Goal: Submit feedback/report problem

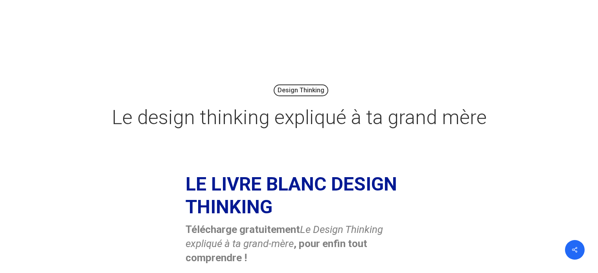
scroll to position [236, 0]
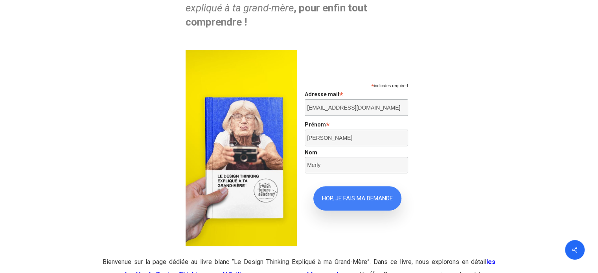
click at [374, 206] on input "HOP, JE FAIS MA DEMANDE" at bounding box center [357, 198] width 88 height 24
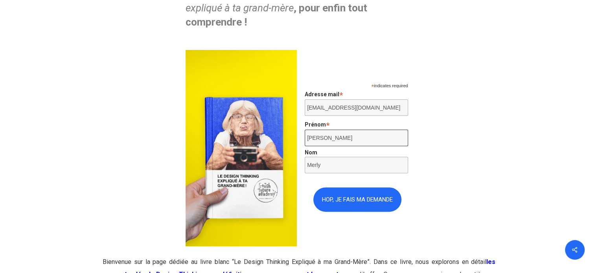
click at [345, 146] on input "Léo" at bounding box center [356, 138] width 103 height 17
click at [344, 170] on input "Merly" at bounding box center [356, 165] width 103 height 17
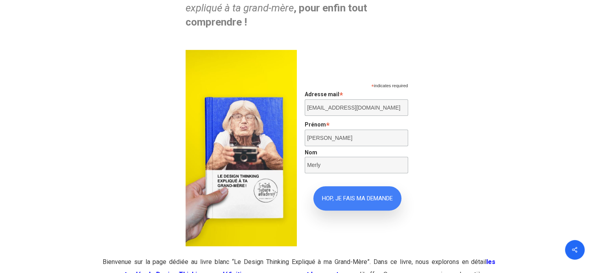
click at [344, 197] on input "HOP, JE FAIS MA DEMANDE" at bounding box center [357, 198] width 88 height 24
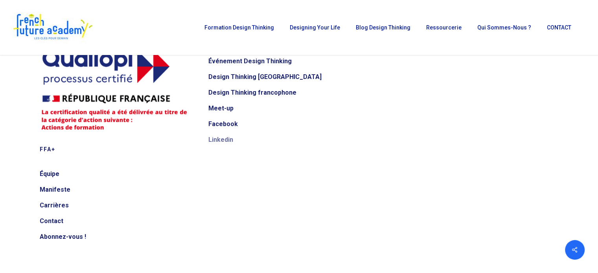
scroll to position [1614, 0]
click at [59, 222] on link "Contact" at bounding box center [119, 221] width 158 height 13
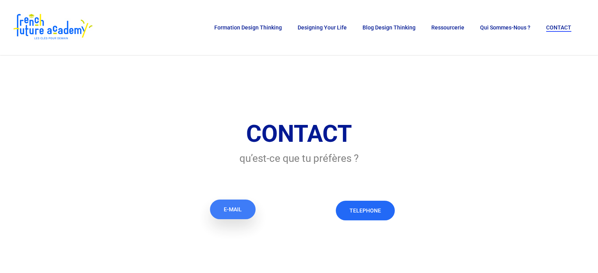
click at [233, 209] on span "E-MAIL" at bounding box center [233, 210] width 18 height 8
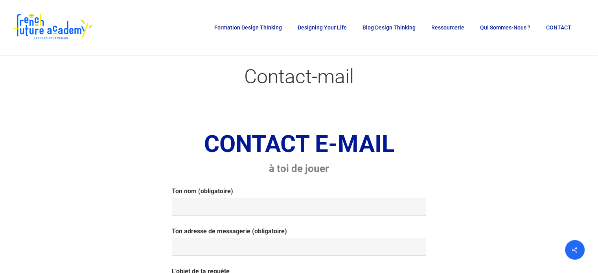
scroll to position [39, 0]
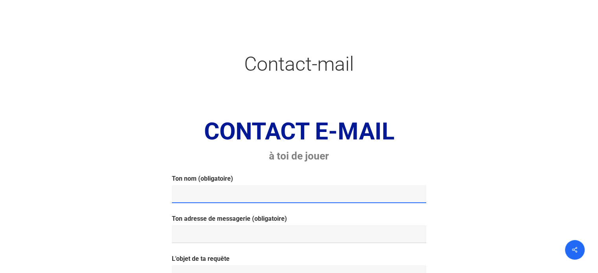
click at [247, 197] on input "Ton nom (obligatoire)" at bounding box center [299, 194] width 254 height 18
type input "Merly"
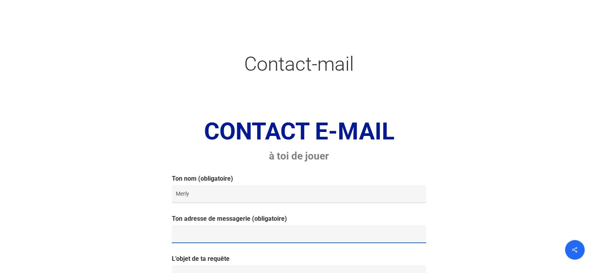
click at [248, 234] on input "Ton adresse de messagerie (obligatoire)" at bounding box center [299, 234] width 254 height 18
click at [244, 229] on input "Ton adresse de messagerie (obligatoire)" at bounding box center [299, 234] width 254 height 18
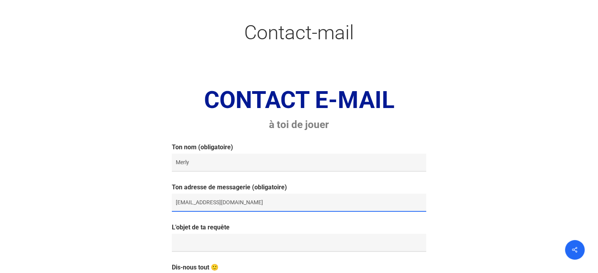
scroll to position [118, 0]
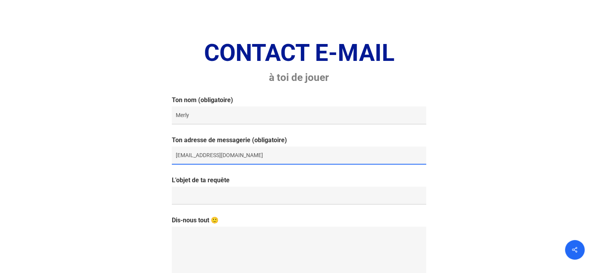
type input "[EMAIL_ADDRESS][DOMAIN_NAME]"
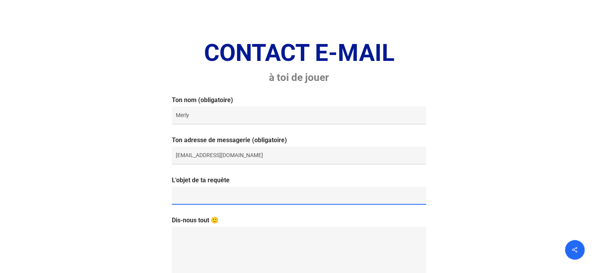
click at [232, 192] on input "L'objet de ta requête" at bounding box center [299, 196] width 254 height 18
type input "Accès [PERSON_NAME] "design thinking expliqué à ta grand-mère"."
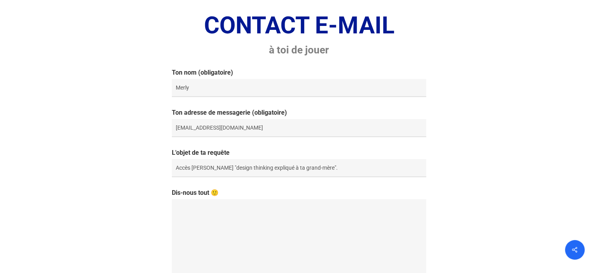
scroll to position [157, 0]
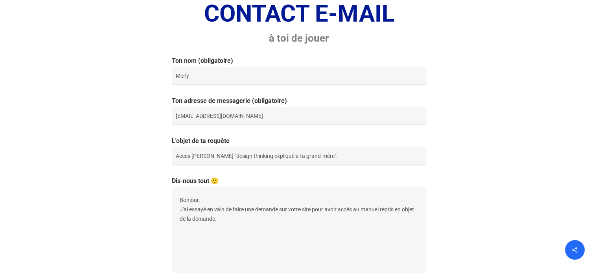
paste textarea "[URL][DOMAIN_NAME]"
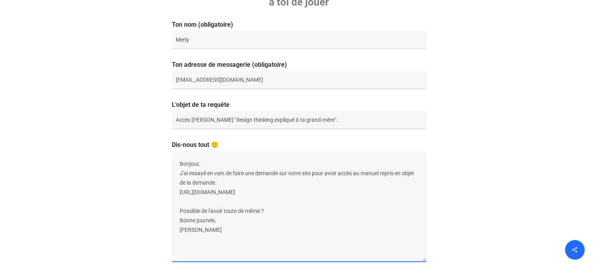
scroll to position [236, 0]
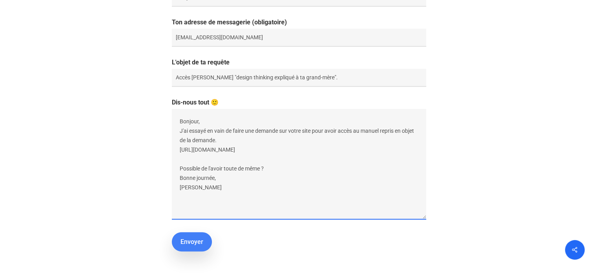
type textarea "Bonjour, J'ai essayé en vain de faire une demande sur votre site pour avoir acc…"
click at [200, 249] on input "Envoyer" at bounding box center [192, 241] width 40 height 19
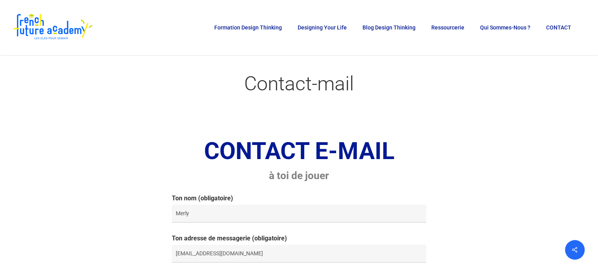
scroll to position [0, 0]
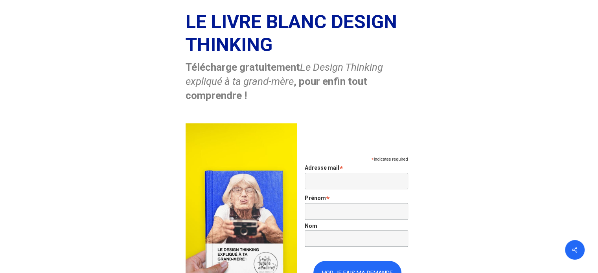
scroll to position [275, 0]
